Goal: Task Accomplishment & Management: Manage account settings

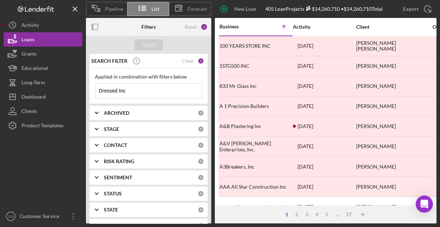
click at [151, 86] on input "Dressed Inc" at bounding box center [148, 90] width 107 height 14
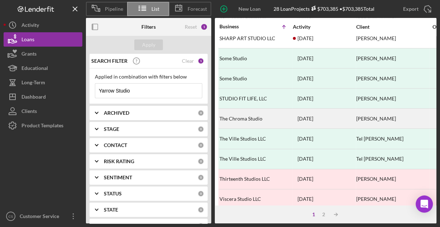
scroll to position [333, 0]
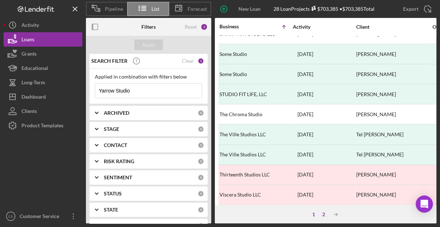
type input "Yarrow Studio"
click at [324, 212] on div "2" at bounding box center [324, 214] width 10 height 6
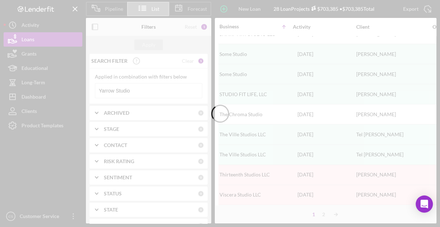
scroll to position [0, 0]
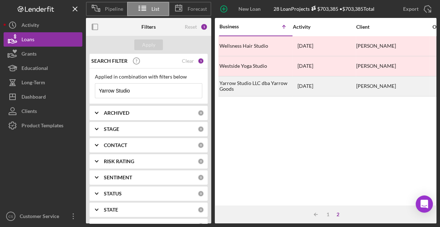
click at [245, 83] on div "Yarrow Studio LLC dba Yarrow Goods" at bounding box center [255, 86] width 72 height 19
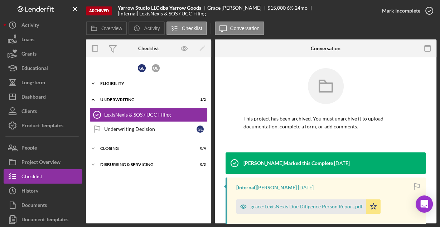
click at [111, 82] on div "Eligibility" at bounding box center [151, 83] width 102 height 4
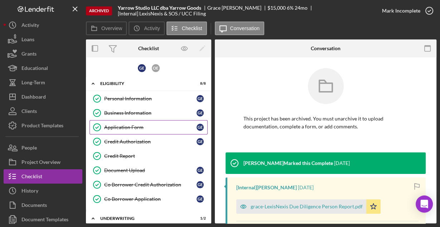
click at [116, 127] on div "Application Form" at bounding box center [150, 127] width 92 height 6
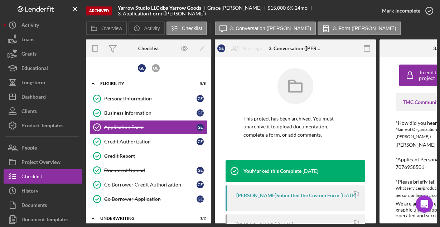
click at [367, 47] on icon "button" at bounding box center [367, 48] width 16 height 16
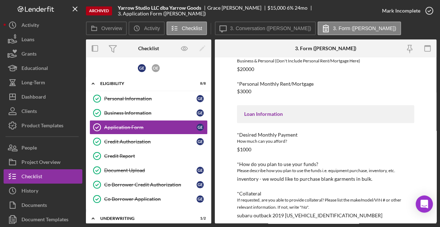
scroll to position [335, 0]
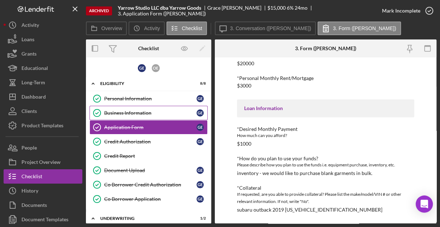
click at [140, 112] on div "Business Information" at bounding box center [150, 113] width 92 height 6
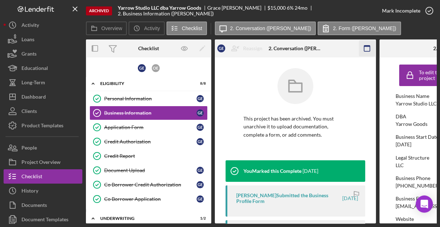
click at [364, 49] on rect "button" at bounding box center [367, 48] width 6 height 6
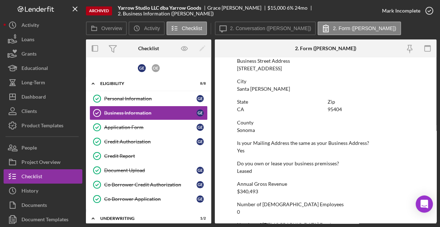
scroll to position [455, 0]
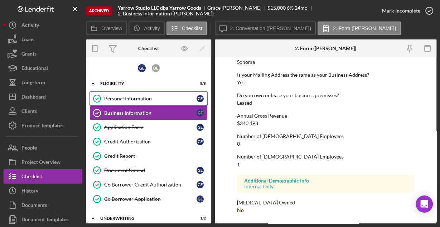
click at [145, 101] on div "Personal Information" at bounding box center [150, 99] width 92 height 6
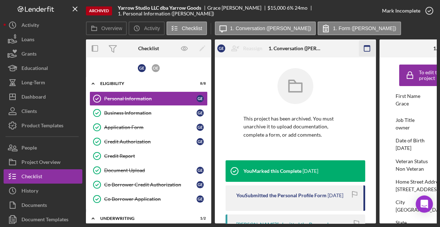
click at [365, 48] on icon "button" at bounding box center [367, 48] width 16 height 16
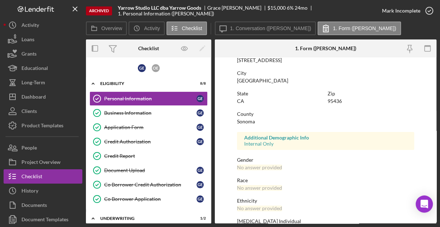
scroll to position [169, 0]
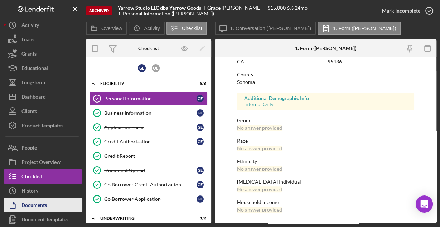
click at [39, 204] on div "Documents" at bounding box center [33, 206] width 25 height 16
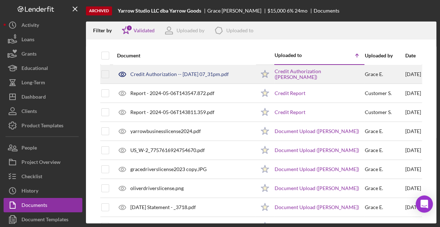
click at [185, 75] on div "Credit Authorization -- [DATE] 07_31pm.pdf" at bounding box center [179, 74] width 98 height 6
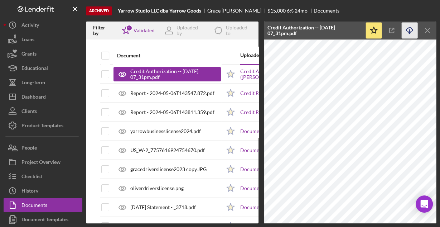
click at [410, 30] on line "button" at bounding box center [410, 31] width 0 height 4
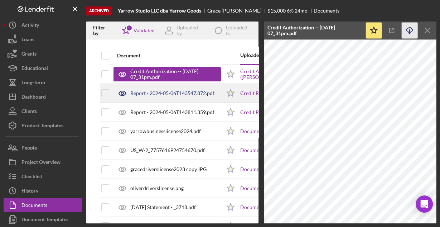
click at [170, 95] on div "Report - 2024-05-06T143547.872.pdf" at bounding box center [172, 93] width 84 height 6
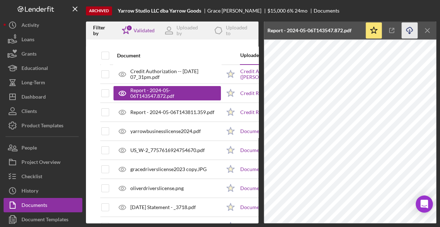
click at [409, 32] on icon "Icon/Download" at bounding box center [410, 31] width 16 height 16
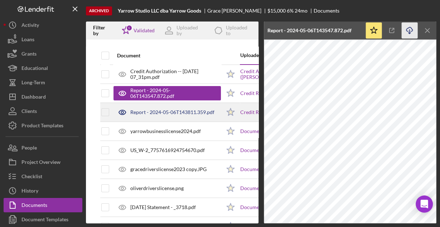
click at [145, 114] on div "Report - 2024-05-06T143811.359.pdf" at bounding box center [172, 112] width 84 height 6
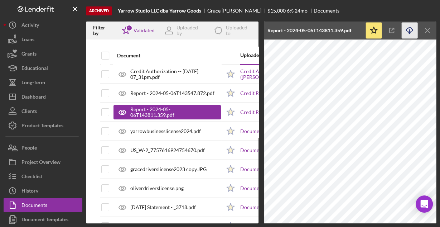
click at [408, 32] on icon "Icon/Download" at bounding box center [410, 31] width 16 height 16
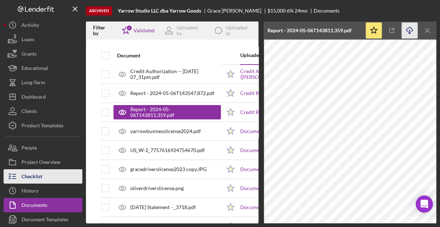
click at [37, 176] on div "Checklist" at bounding box center [31, 177] width 21 height 16
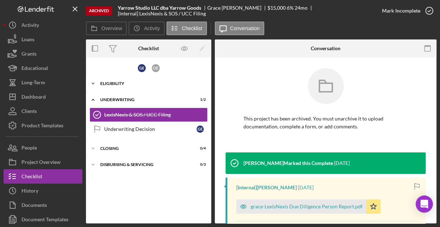
click at [115, 81] on div "Eligibility" at bounding box center [151, 83] width 102 height 4
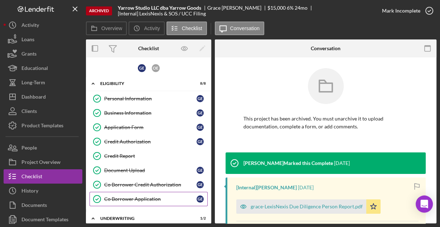
click at [140, 197] on div "Co Borrower Application" at bounding box center [150, 199] width 92 height 6
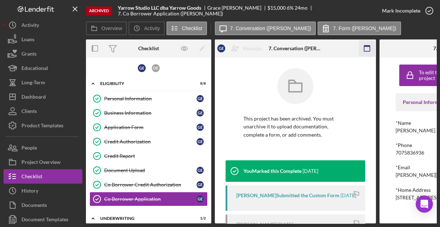
click at [369, 47] on icon "button" at bounding box center [367, 48] width 16 height 16
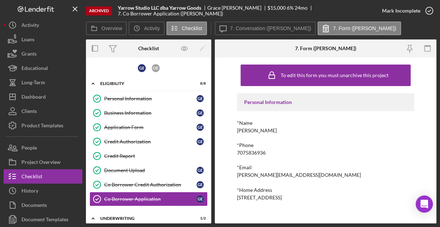
scroll to position [18, 0]
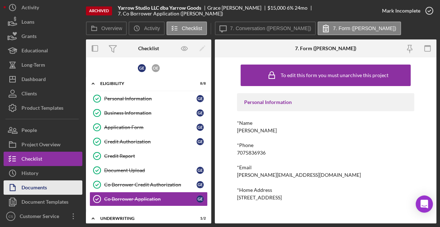
click at [43, 189] on div "Documents" at bounding box center [33, 188] width 25 height 16
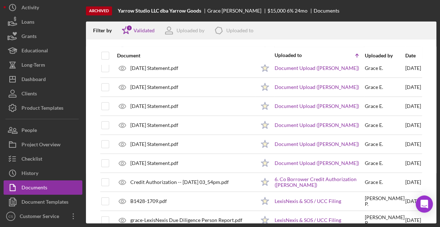
scroll to position [339, 0]
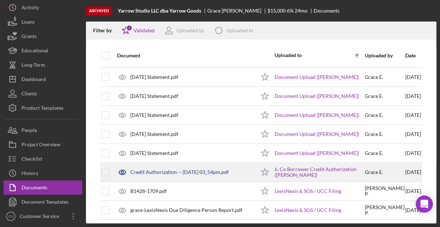
click at [177, 173] on div "Credit Authorization -- [DATE] 03_54pm.pdf" at bounding box center [184, 172] width 142 height 18
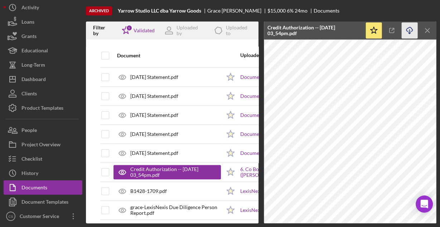
click at [410, 29] on icon "Icon/Download" at bounding box center [410, 31] width 16 height 16
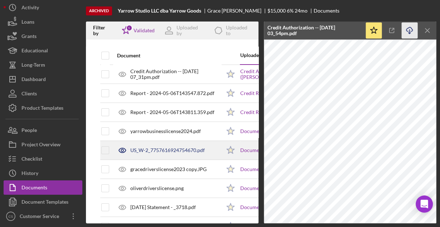
scroll to position [0, 0]
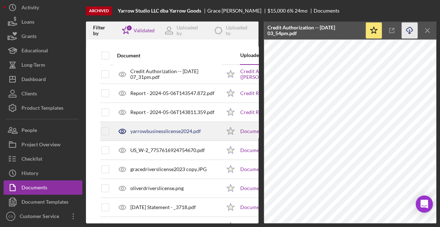
click at [165, 129] on div "yarrowbusinesslicense2024.pdf" at bounding box center [165, 131] width 71 height 6
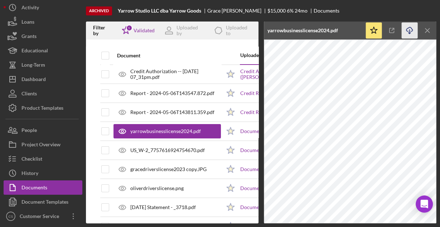
click at [412, 29] on icon "Icon/Download" at bounding box center [410, 31] width 16 height 16
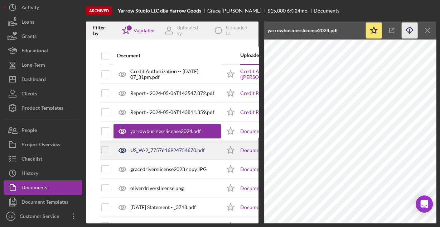
click at [150, 152] on div "US_W-2_7757616924754670.pdf" at bounding box center [166, 150] width 107 height 18
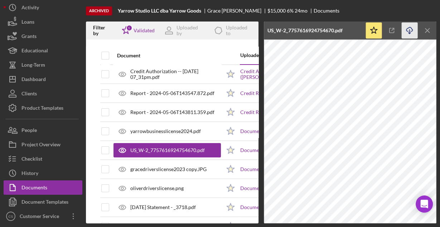
click at [407, 30] on icon "Icon/Download" at bounding box center [410, 31] width 16 height 16
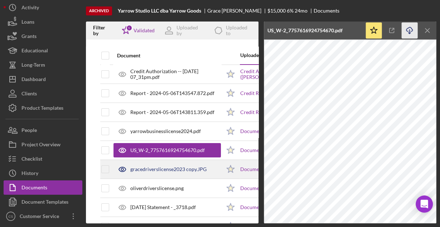
click at [171, 167] on div "gracedriverslicense2023 copy.JPG" at bounding box center [168, 169] width 76 height 6
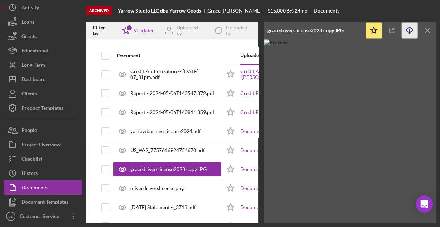
click at [410, 30] on line "button" at bounding box center [410, 31] width 0 height 4
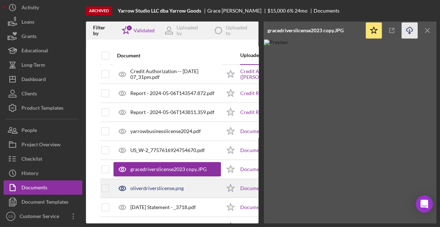
click at [159, 185] on div "oliverdriverslicense.png" at bounding box center [156, 188] width 53 height 6
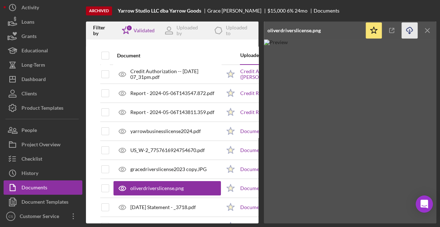
click at [413, 30] on icon "Icon/Download" at bounding box center [410, 31] width 16 height 16
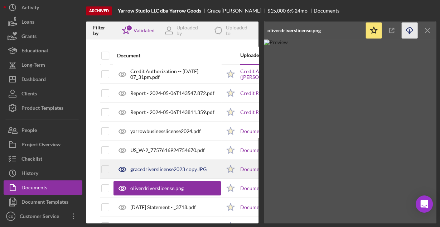
click at [178, 167] on div "gracedriverslicense2023 copy.JPG" at bounding box center [168, 169] width 76 height 6
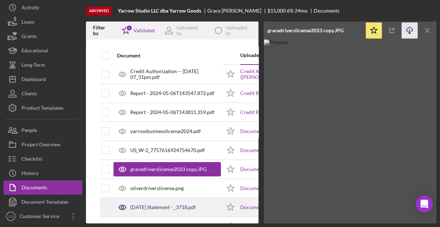
click at [141, 202] on div "[DATE] Statement - _3718.pdf" at bounding box center [166, 207] width 107 height 18
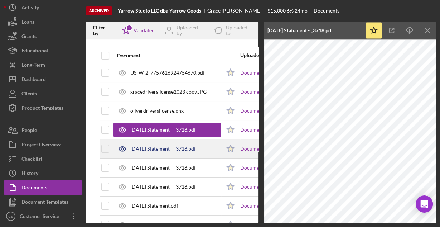
scroll to position [86, 0]
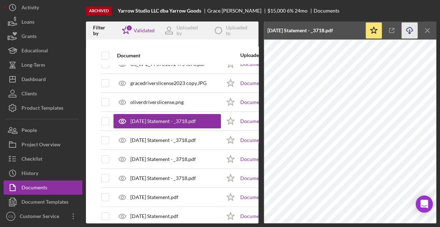
click at [410, 28] on icon "Icon/Download" at bounding box center [410, 31] width 16 height 16
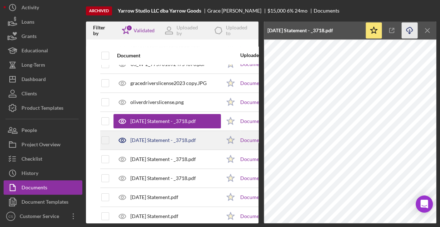
click at [165, 139] on div "[DATE] Statement - _3718.pdf" at bounding box center [163, 140] width 66 height 6
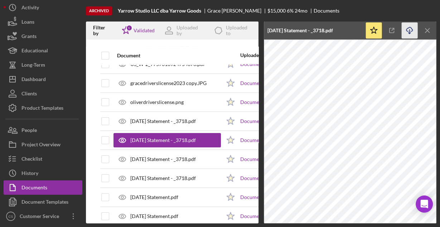
click at [407, 28] on icon "button" at bounding box center [409, 29] width 6 height 4
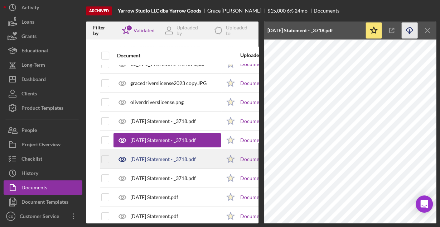
click at [158, 158] on div "[DATE] Statement - _3718.pdf" at bounding box center [163, 159] width 66 height 6
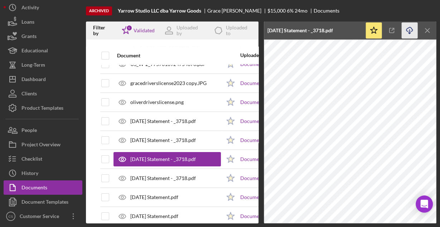
click at [410, 32] on icon "Icon/Download" at bounding box center [410, 31] width 16 height 16
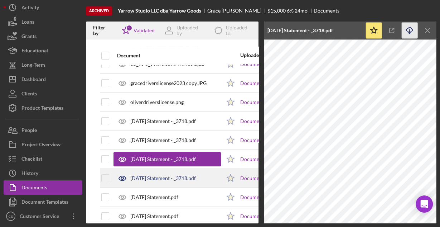
click at [170, 175] on div "[DATE] Statement - _3718.pdf" at bounding box center [163, 178] width 66 height 6
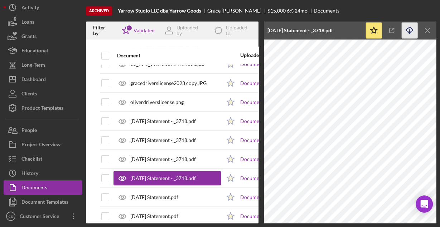
click at [407, 24] on icon "Icon/Download" at bounding box center [410, 31] width 16 height 16
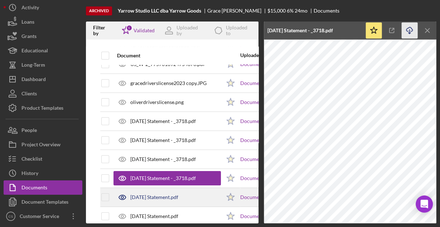
click at [156, 195] on div "[DATE] Statement.pdf" at bounding box center [154, 197] width 48 height 6
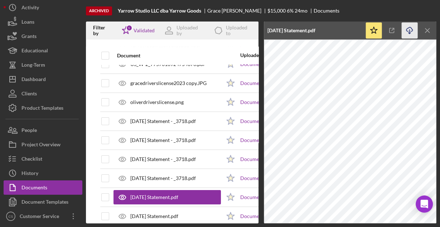
click at [408, 29] on icon "Icon/Download" at bounding box center [410, 31] width 16 height 16
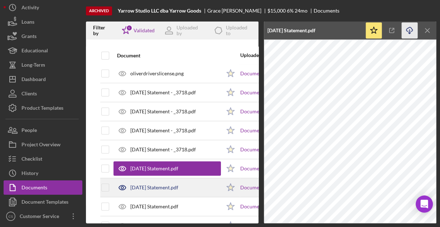
click at [160, 189] on div "[DATE] Statement.pdf" at bounding box center [166, 187] width 107 height 18
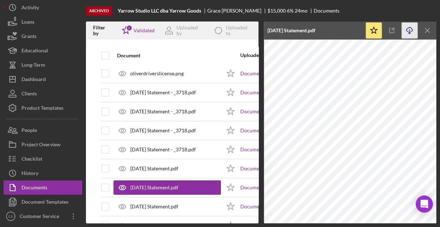
click at [408, 27] on icon "Icon/Download" at bounding box center [410, 31] width 16 height 16
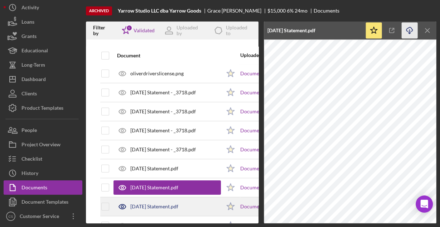
click at [163, 199] on div "[DATE] Statement.pdf" at bounding box center [166, 206] width 107 height 18
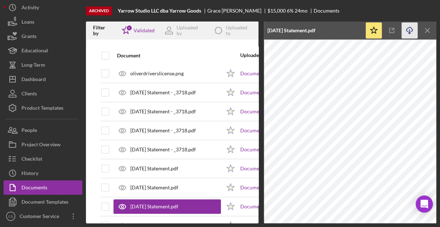
click at [410, 29] on line "button" at bounding box center [410, 31] width 0 height 4
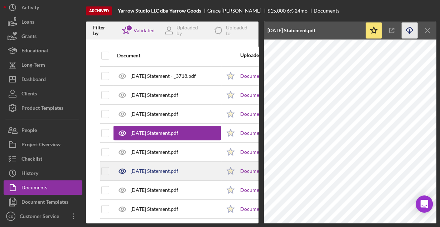
scroll to position [200, 0]
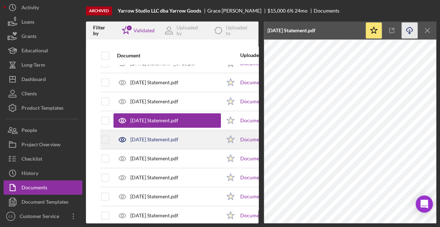
click at [165, 140] on div "[DATE] Statement.pdf" at bounding box center [154, 139] width 48 height 6
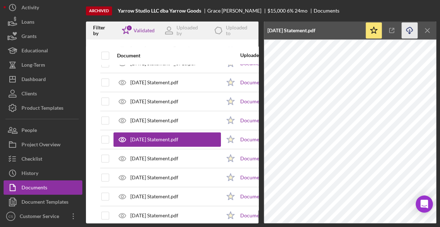
click at [408, 30] on icon "Icon/Download" at bounding box center [410, 31] width 16 height 16
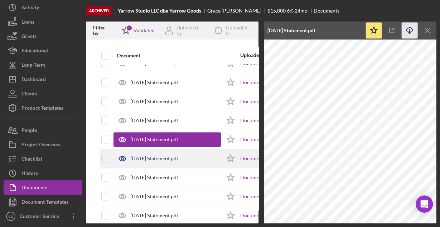
click at [192, 157] on div "[DATE] Statement.pdf" at bounding box center [166, 158] width 107 height 18
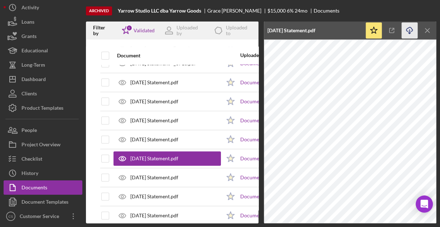
click at [410, 29] on icon "Icon/Download" at bounding box center [410, 31] width 16 height 16
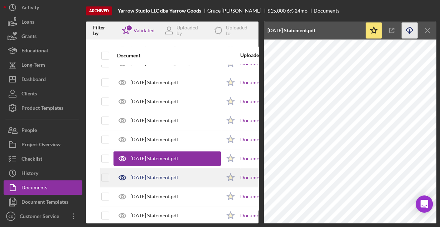
click at [202, 171] on div "[DATE] Statement.pdf" at bounding box center [166, 177] width 107 height 18
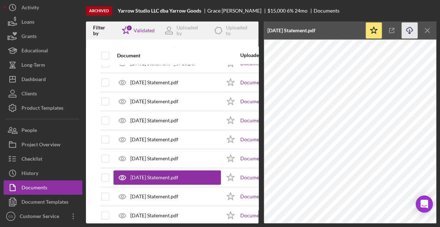
click at [411, 28] on icon "Icon/Download" at bounding box center [410, 31] width 16 height 16
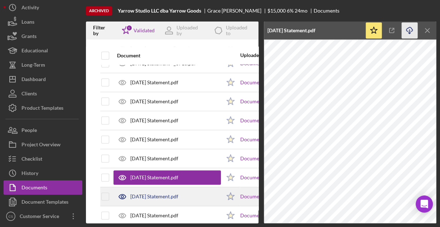
click at [186, 195] on div "[DATE] Statement.pdf" at bounding box center [166, 196] width 107 height 18
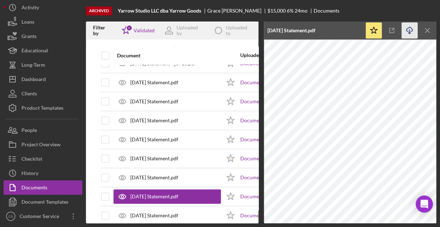
click at [410, 31] on line "button" at bounding box center [410, 31] width 0 height 4
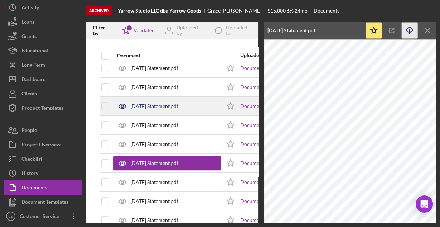
scroll to position [258, 0]
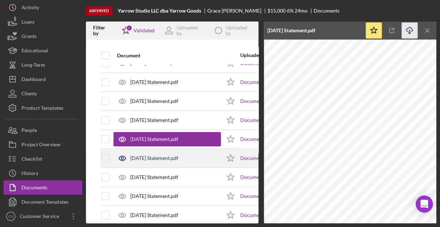
click at [178, 155] on div "[DATE] Statement.pdf" at bounding box center [154, 158] width 48 height 6
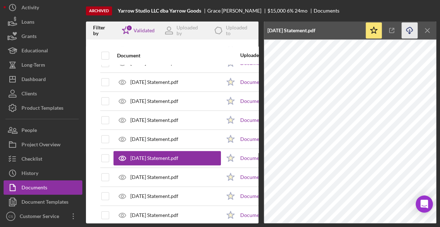
click at [407, 32] on icon "Icon/Download" at bounding box center [410, 31] width 16 height 16
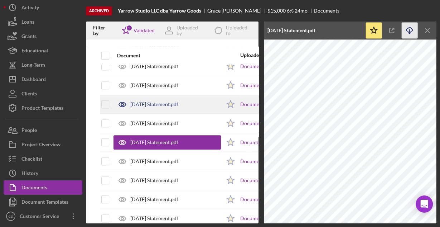
scroll to position [286, 0]
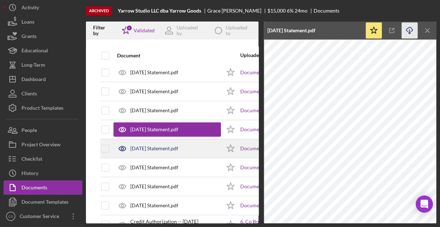
click at [178, 145] on div "[DATE] Statement.pdf" at bounding box center [154, 148] width 48 height 6
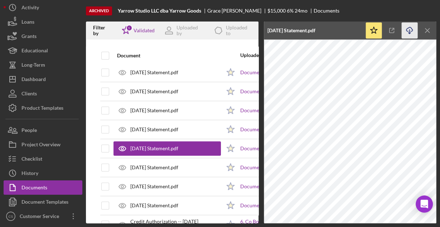
click at [404, 29] on icon "Icon/Download" at bounding box center [410, 31] width 16 height 16
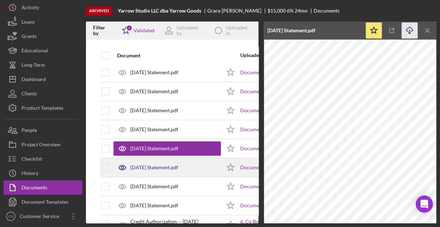
click at [178, 164] on div "[DATE] Statement.pdf" at bounding box center [154, 167] width 48 height 6
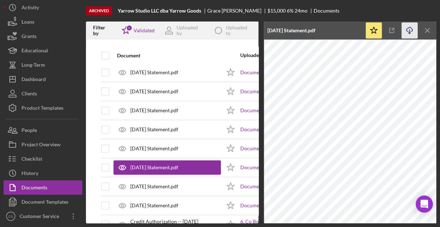
click at [408, 28] on icon "Icon/Download" at bounding box center [410, 31] width 16 height 16
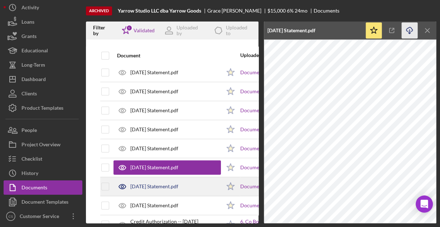
click at [196, 181] on div "[DATE] Statement.pdf" at bounding box center [166, 186] width 107 height 18
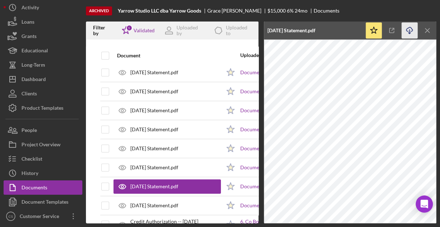
click at [408, 28] on icon "button" at bounding box center [409, 29] width 6 height 4
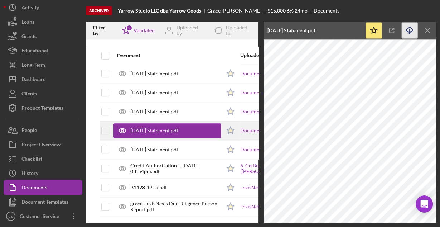
scroll to position [343, 0]
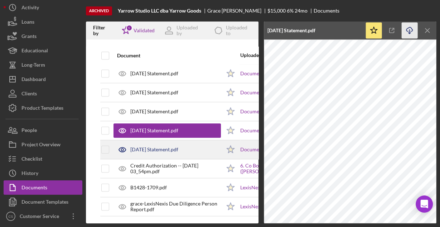
click at [190, 143] on div "[DATE] Statement.pdf" at bounding box center [166, 149] width 107 height 18
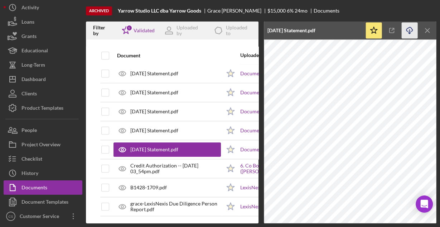
click at [412, 28] on icon "Icon/Download" at bounding box center [410, 31] width 16 height 16
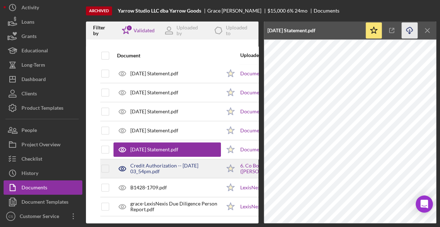
click at [179, 163] on div "Credit Authorization -- [DATE] 03_54pm.pdf" at bounding box center [175, 168] width 91 height 11
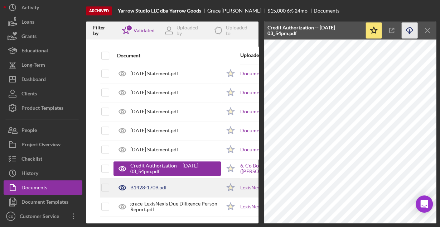
click at [169, 183] on div "B1428-1709.pdf" at bounding box center [166, 187] width 107 height 18
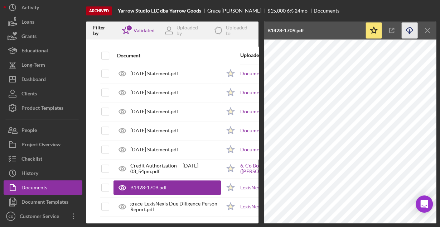
click at [408, 30] on icon "Icon/Download" at bounding box center [410, 31] width 16 height 16
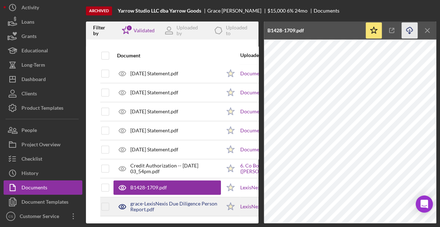
click at [154, 200] on div "grace-LexisNexis Due Diligence Person Report.pdf" at bounding box center [175, 205] width 91 height 11
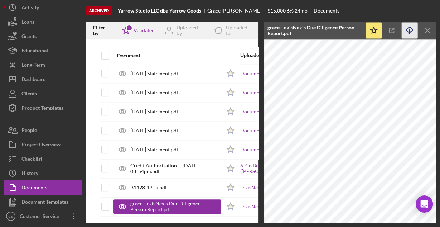
click at [410, 30] on icon "Icon/Download" at bounding box center [410, 31] width 16 height 16
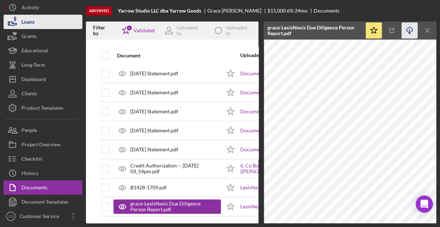
click at [43, 21] on button "Loans" at bounding box center [43, 22] width 79 height 14
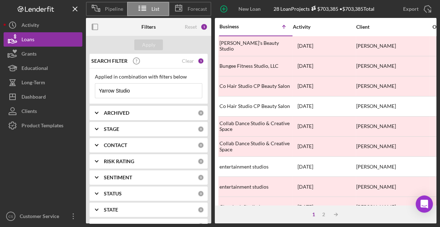
click at [139, 90] on input "Yarrow Studio" at bounding box center [148, 90] width 107 height 14
click at [140, 90] on input "Yarrow Studio" at bounding box center [148, 90] width 107 height 14
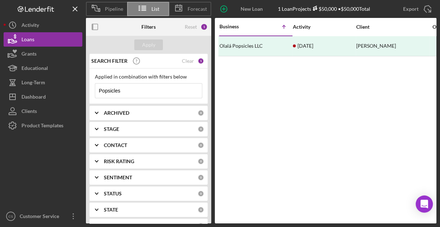
type input "Popsicles"
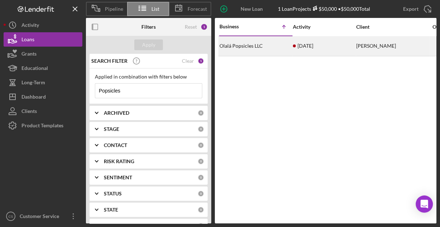
click at [261, 44] on div "Olalá Popsicles LLC" at bounding box center [255, 46] width 72 height 19
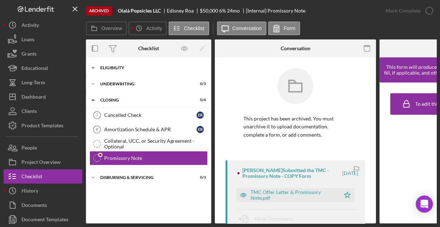
click at [110, 66] on div "Eligibility" at bounding box center [151, 68] width 102 height 4
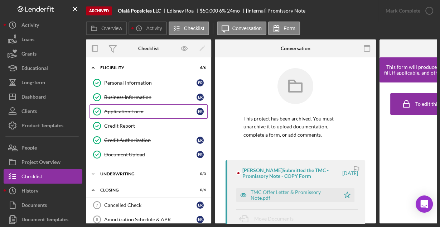
click at [117, 107] on link "Application Form Application Form E R" at bounding box center [148, 111] width 118 height 14
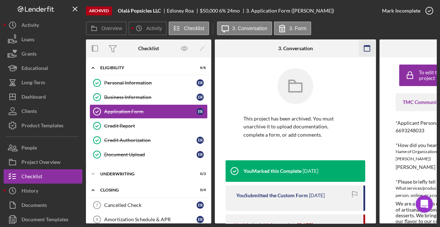
click at [364, 47] on icon "button" at bounding box center [367, 48] width 16 height 16
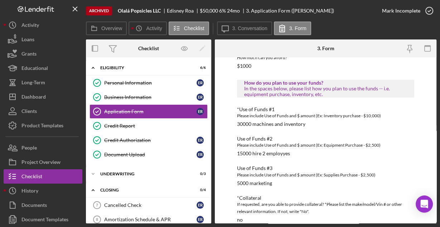
scroll to position [397, 0]
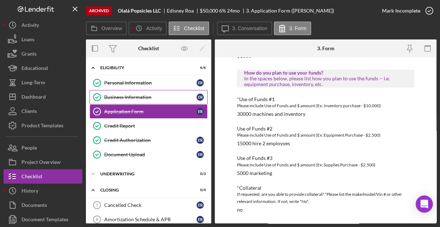
click at [121, 96] on div "Business Information" at bounding box center [150, 97] width 92 height 6
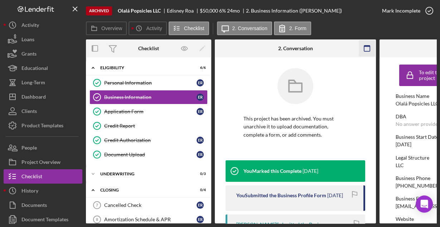
click at [366, 46] on rect "button" at bounding box center [367, 45] width 6 height 1
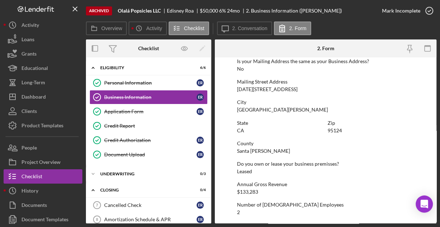
scroll to position [456, 0]
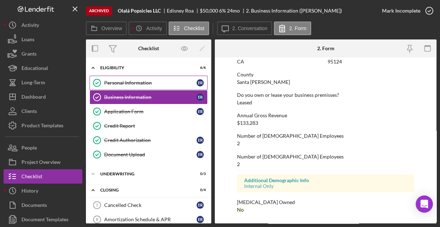
click at [127, 80] on div "Personal Information" at bounding box center [150, 83] width 92 height 6
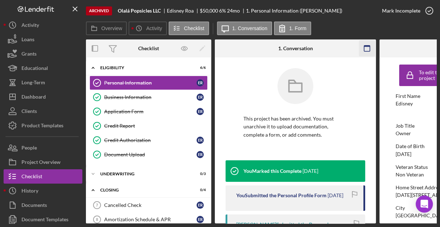
click at [369, 44] on icon "button" at bounding box center [367, 48] width 16 height 16
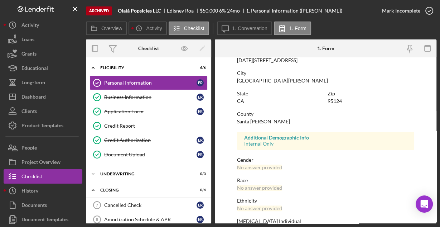
scroll to position [169, 0]
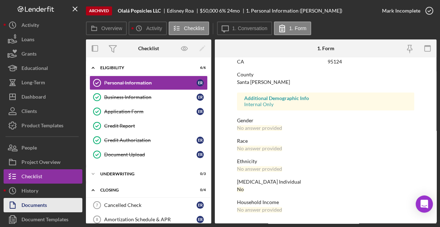
click at [42, 202] on div "Documents" at bounding box center [33, 206] width 25 height 16
